Goal: Navigation & Orientation: Find specific page/section

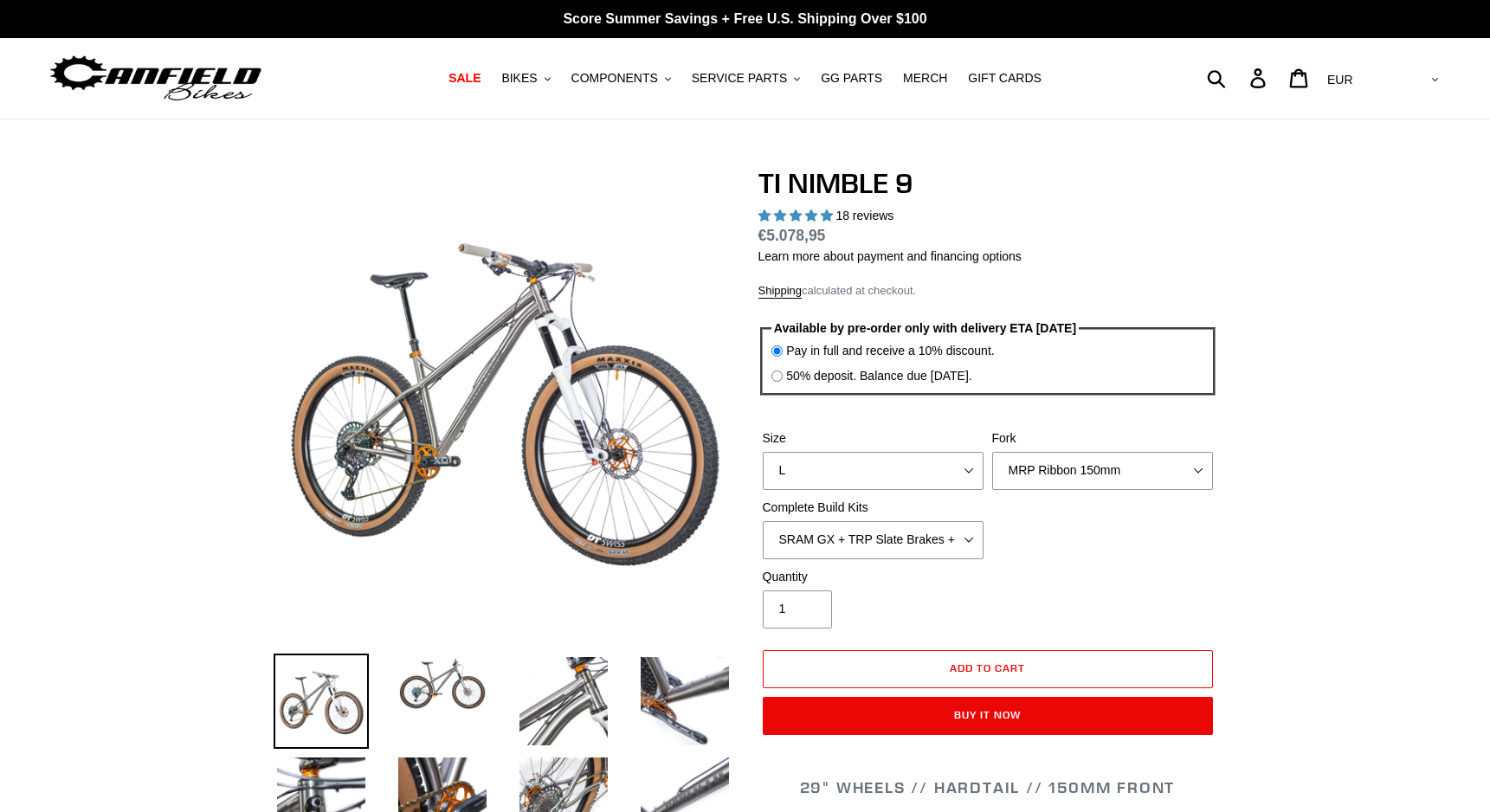
select select "highest-rating"
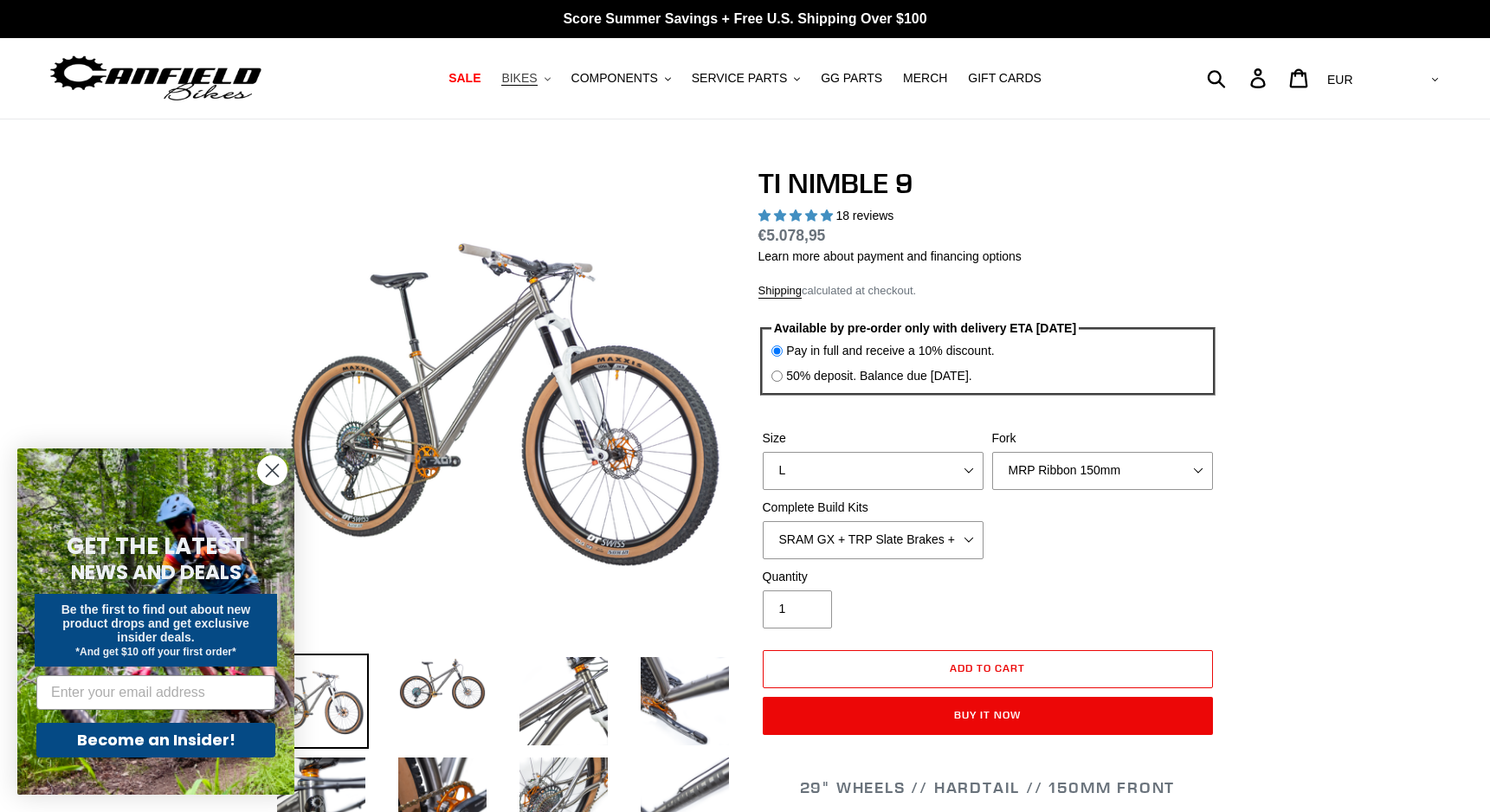
click at [536, 74] on span "BIKES" at bounding box center [519, 78] width 35 height 15
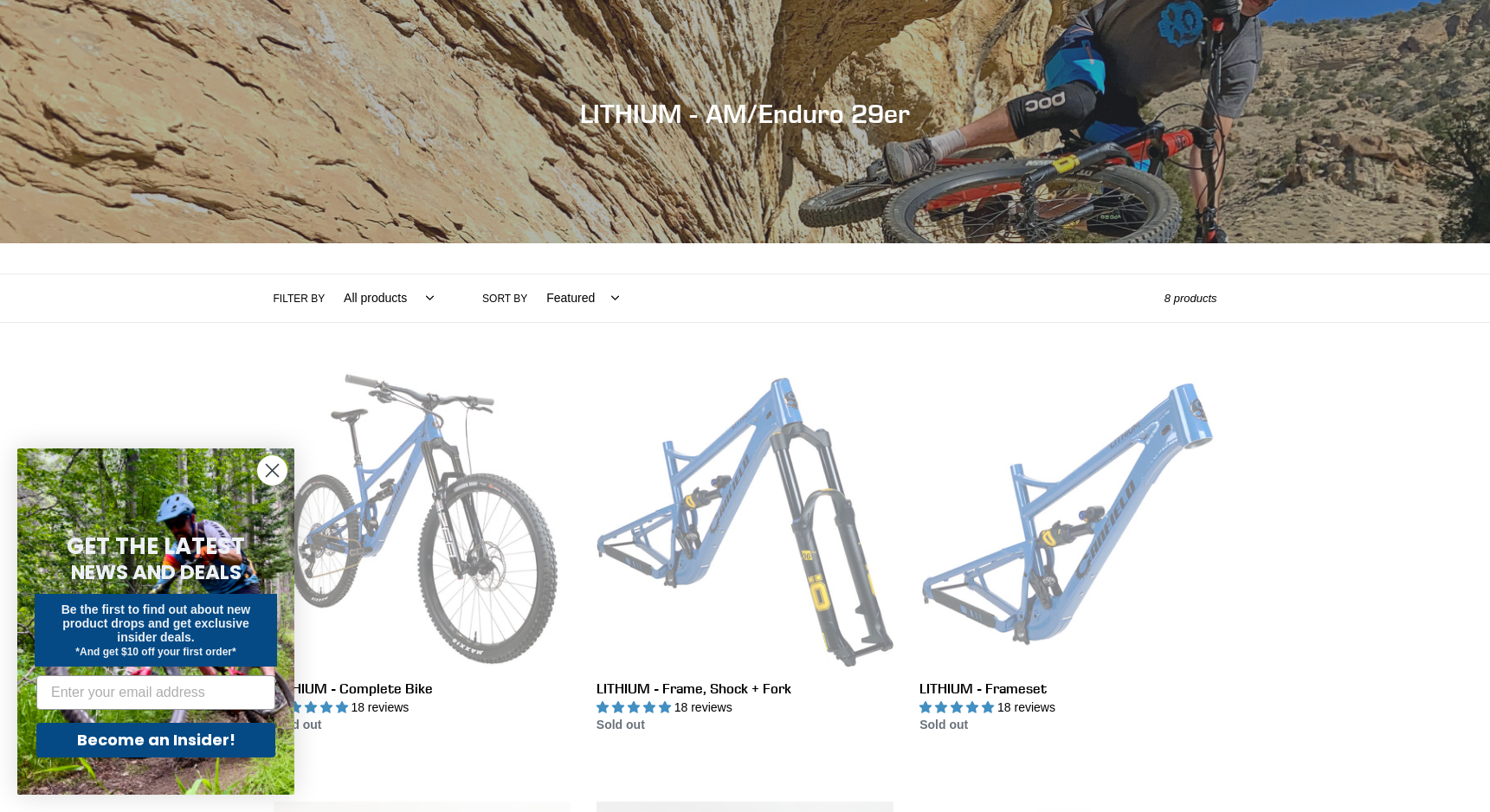
scroll to position [174, 0]
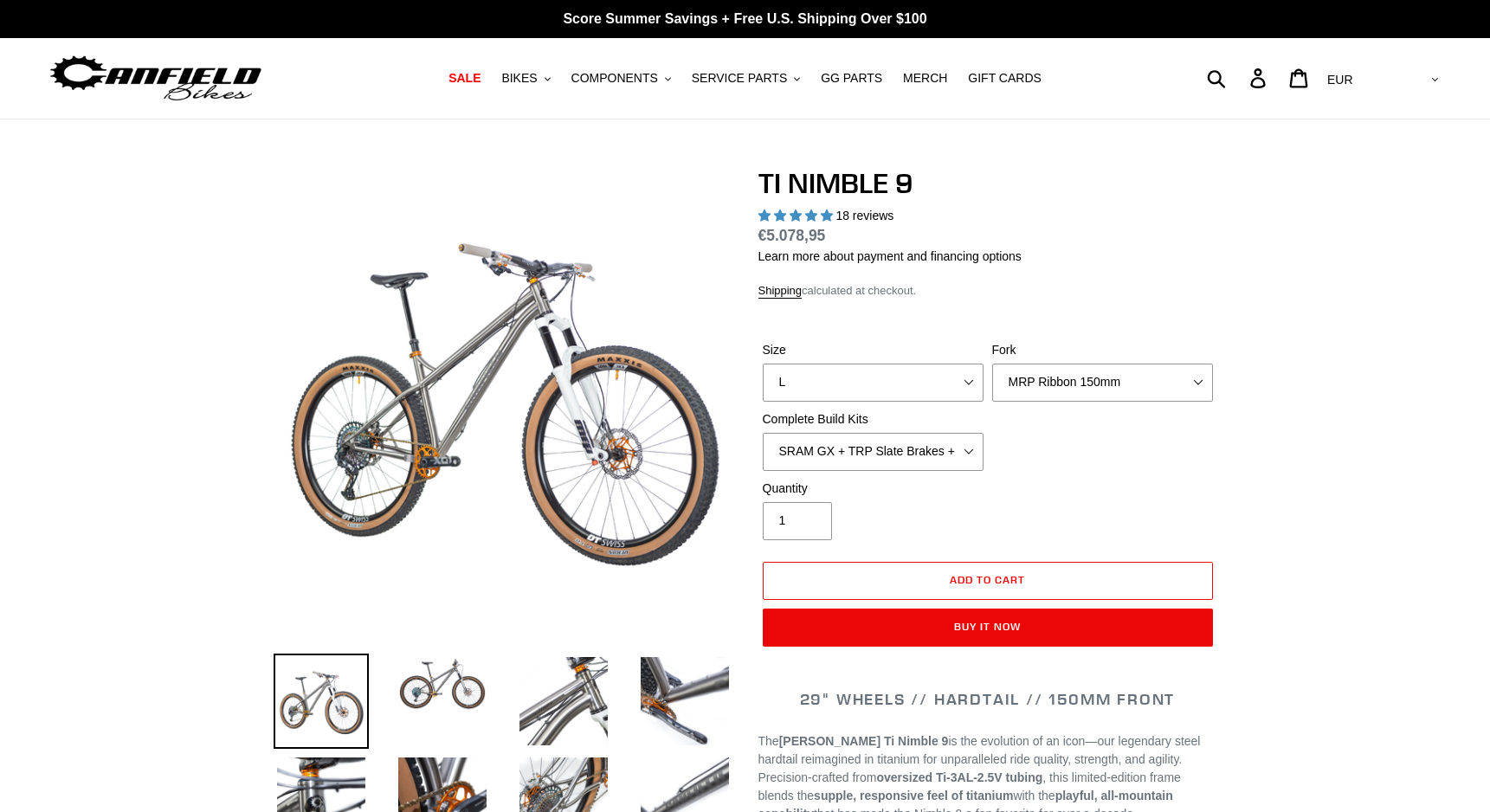
select select "highest-rating"
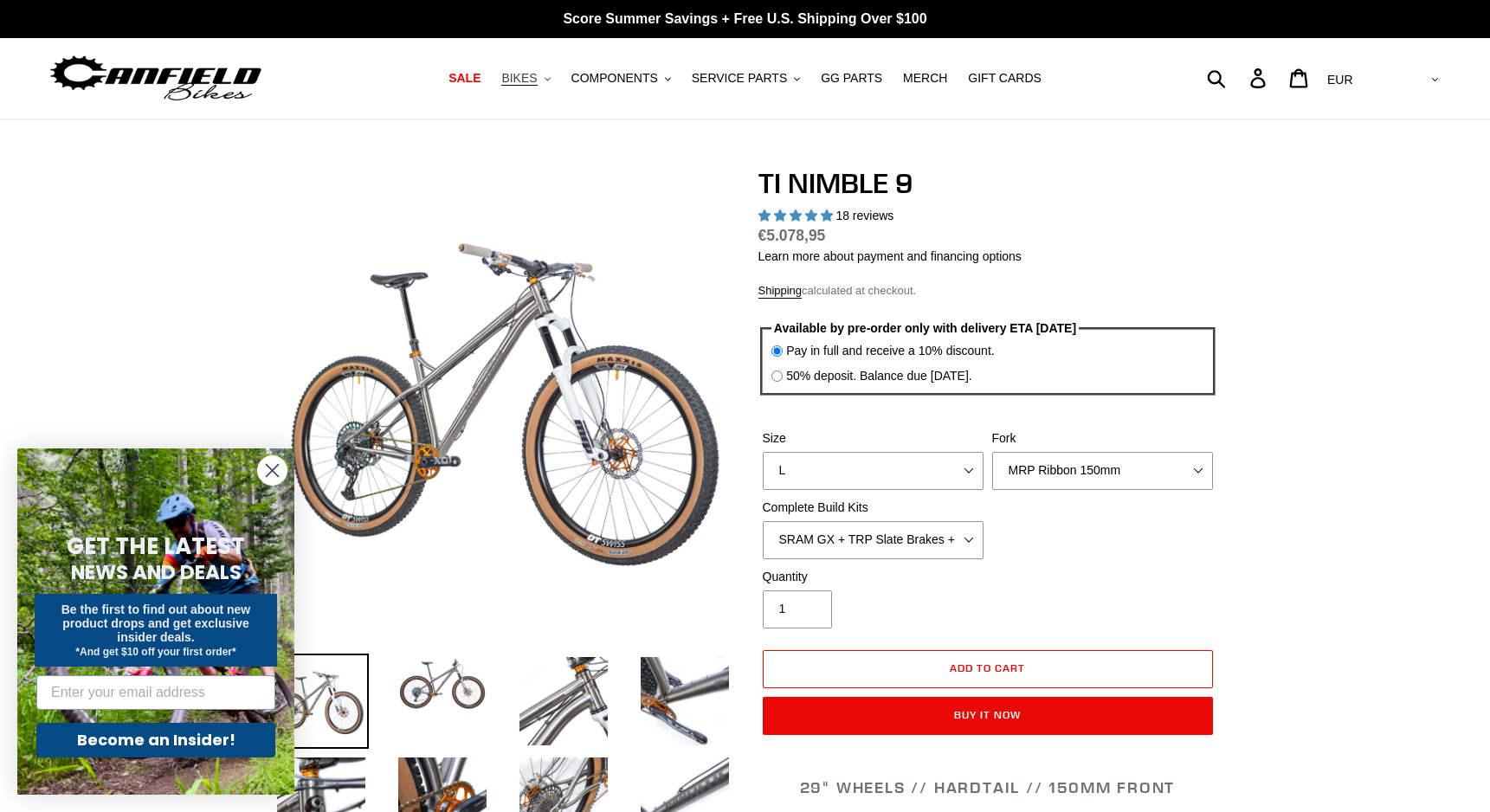
click at [536, 73] on span "BIKES" at bounding box center [519, 78] width 35 height 15
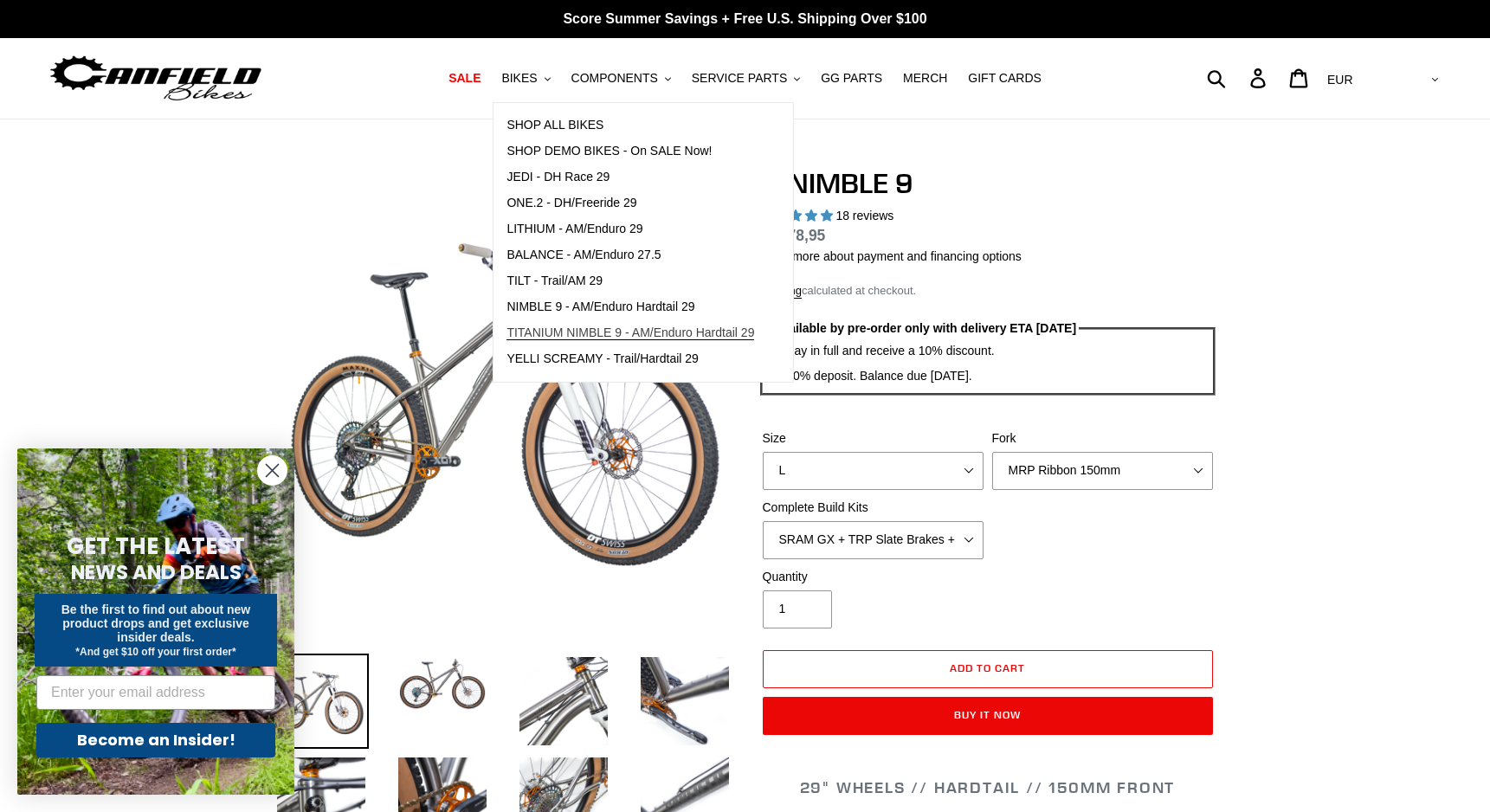
click at [684, 331] on span "TITANIUM NIMBLE 9 - AM/Enduro Hardtail 29" at bounding box center [630, 332] width 248 height 15
